Goal: Task Accomplishment & Management: Complete application form

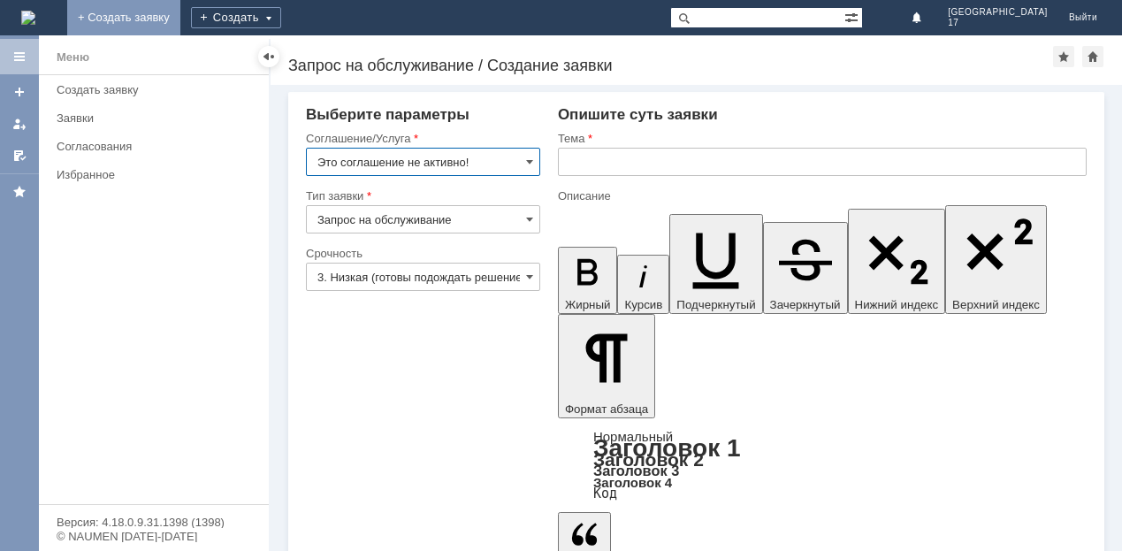
click at [180, 19] on link "+ Создать заявку" at bounding box center [123, 17] width 113 height 35
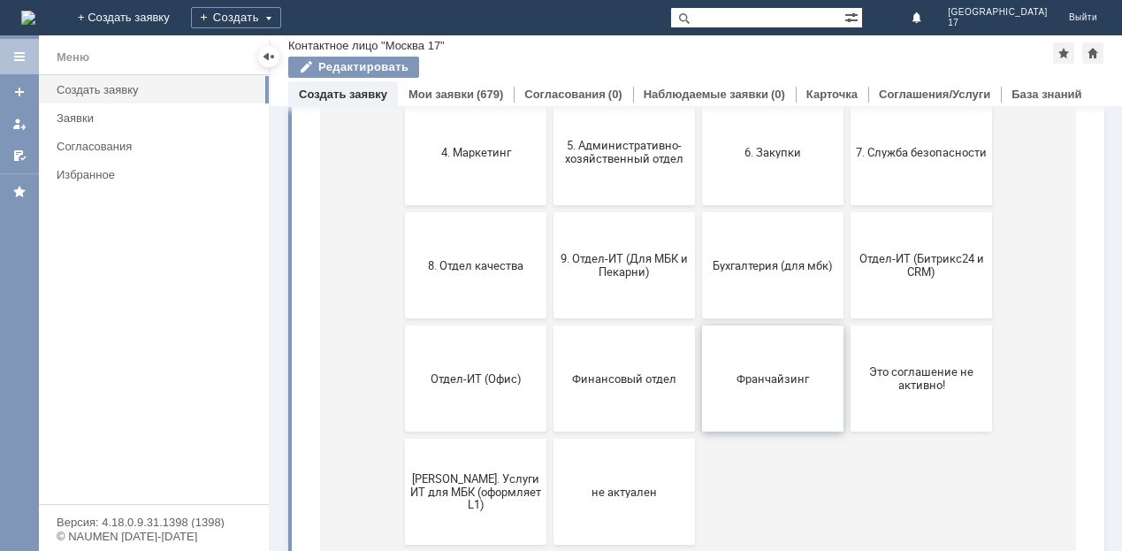
scroll to position [177, 0]
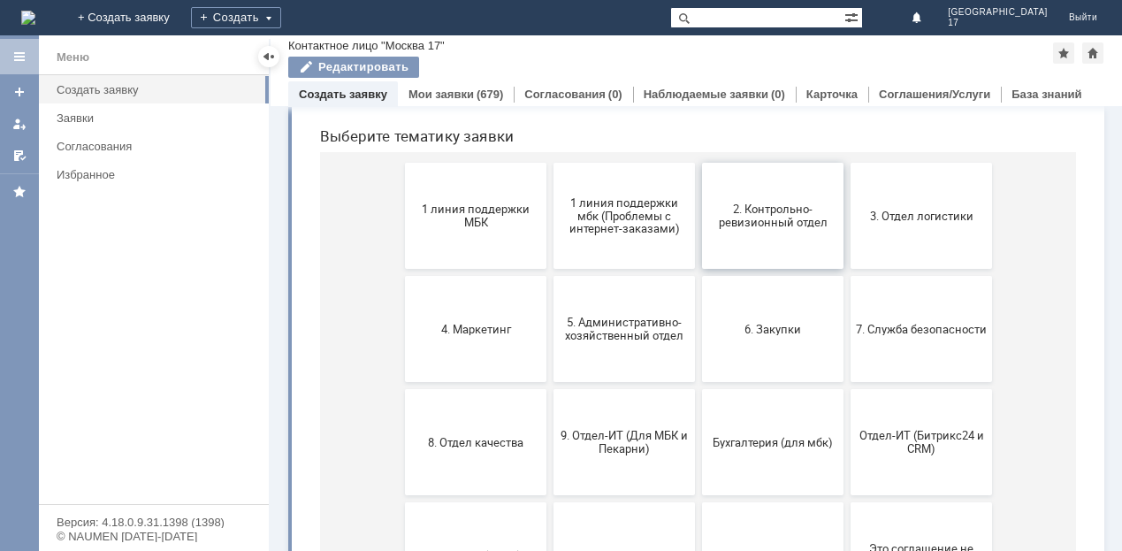
click at [767, 247] on button "2. Контрольно-ревизионный отдел" at bounding box center [772, 216] width 141 height 106
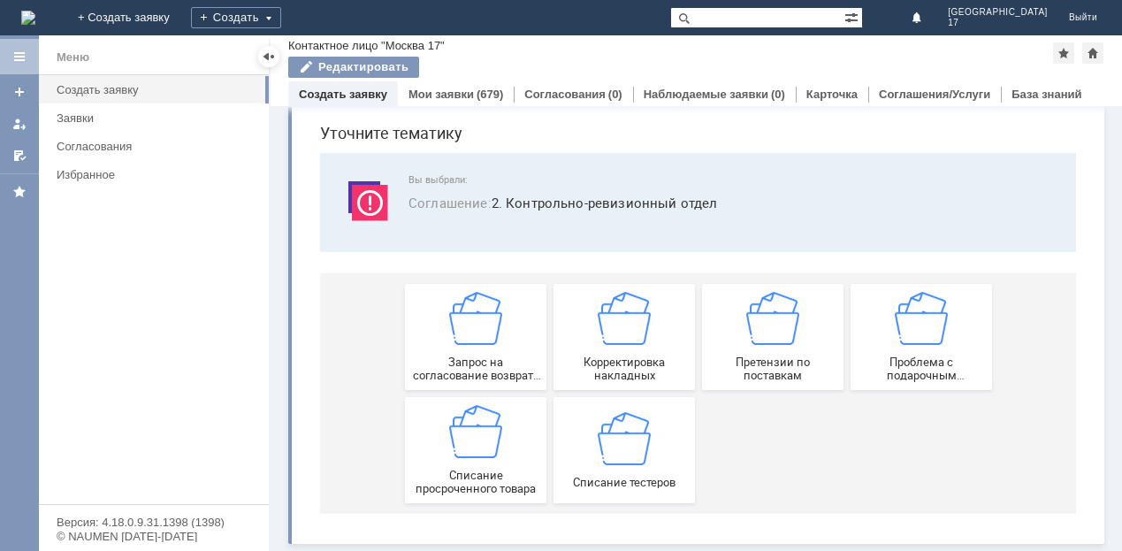
scroll to position [59, 0]
click at [270, 57] on div at bounding box center [269, 56] width 14 height 14
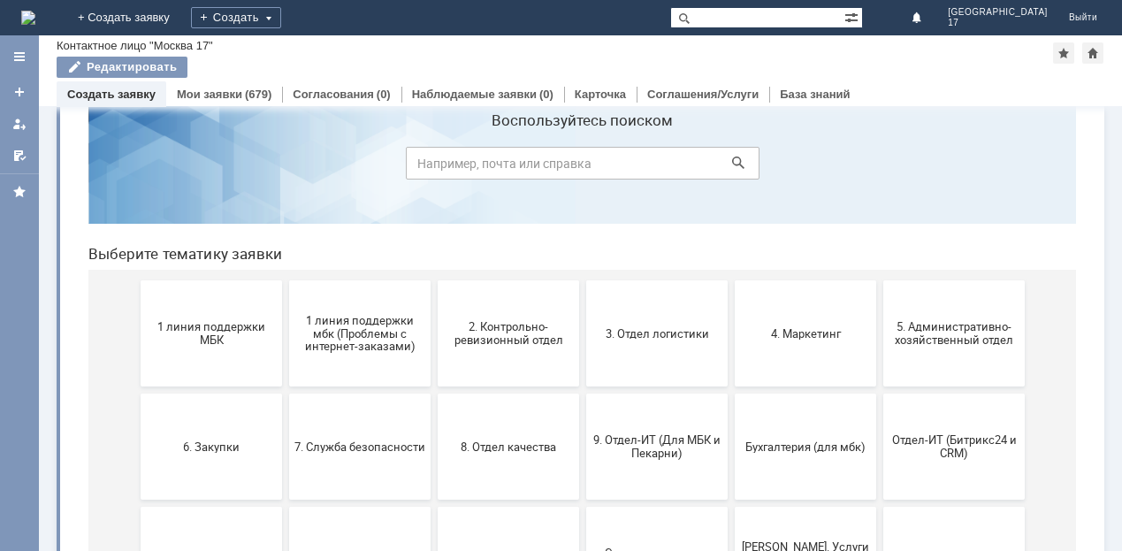
scroll to position [170, 0]
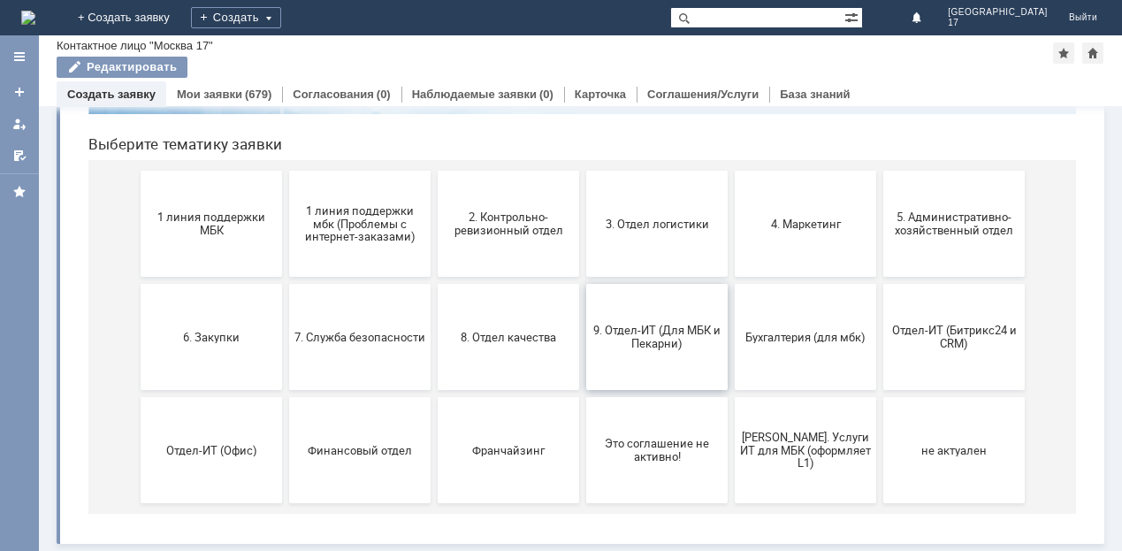
click at [677, 338] on span "9. Отдел-ИТ (Для МБК и Пекарни)" at bounding box center [656, 336] width 131 height 27
click at [680, 204] on button "3. Отдел логистики" at bounding box center [656, 224] width 141 height 106
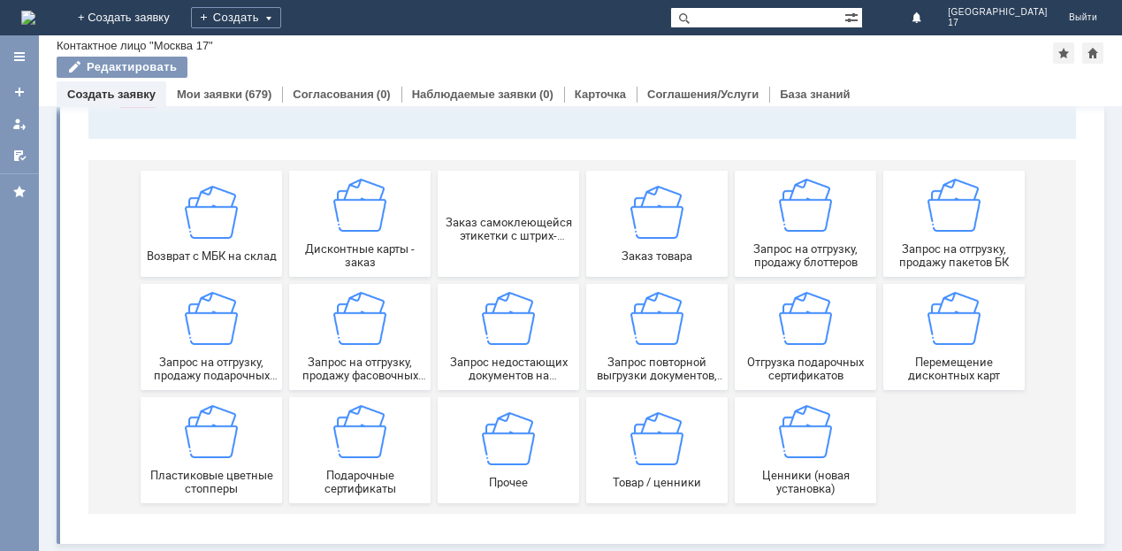
scroll to position [172, 0]
click at [384, 320] on div "Запрос на отгрузку, продажу фасовочных пакетов" at bounding box center [359, 337] width 131 height 90
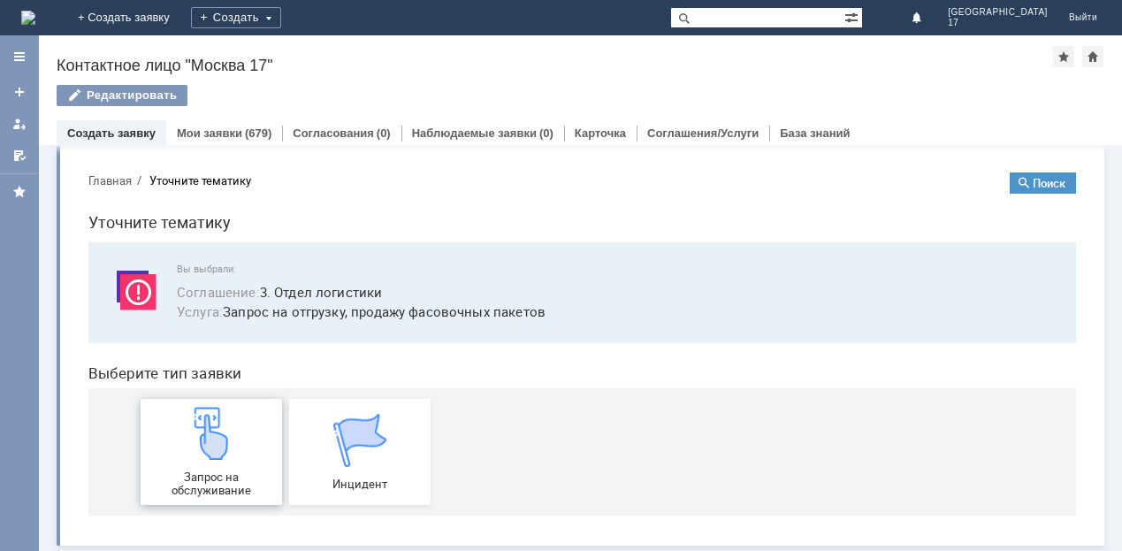
scroll to position [11, 0]
click at [202, 421] on img at bounding box center [211, 431] width 53 height 53
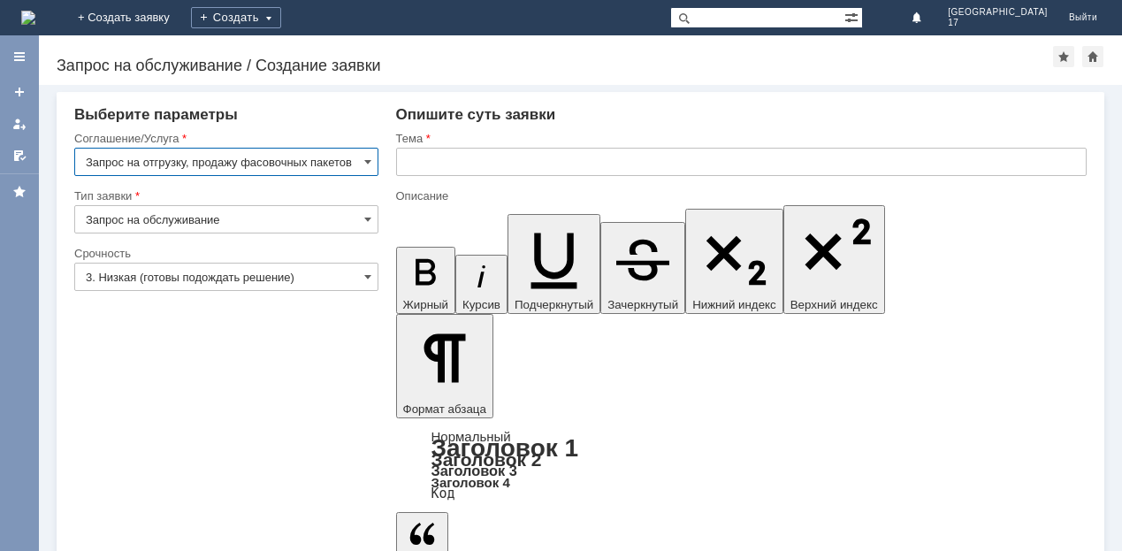
click at [463, 167] on input "text" at bounding box center [741, 162] width 691 height 28
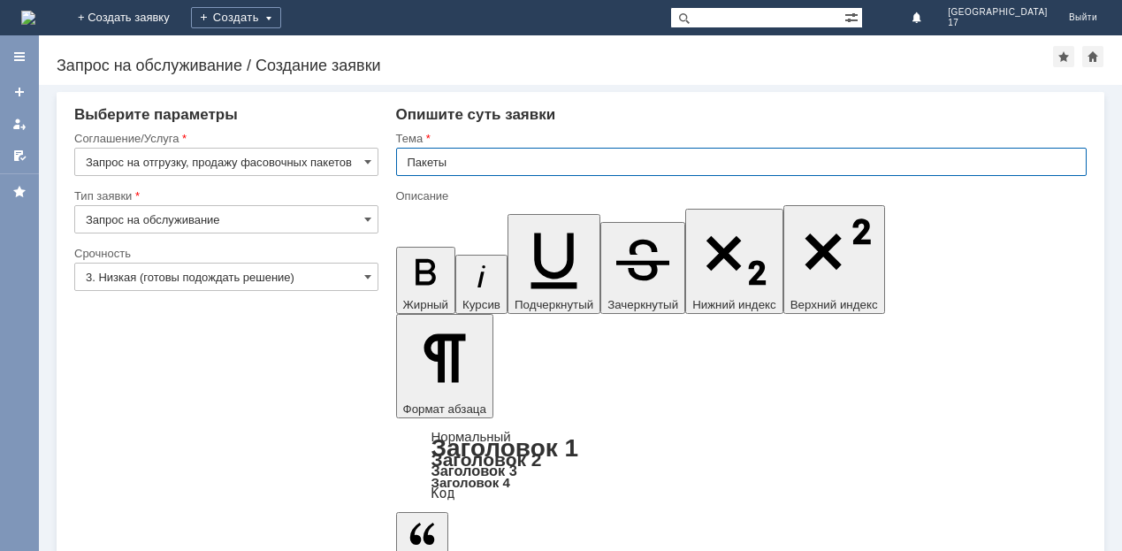
type input "Пакеты"
